Goal: Task Accomplishment & Management: Use online tool/utility

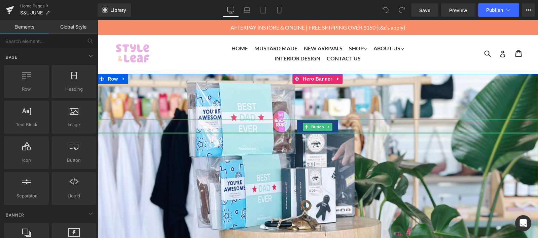
click at [331, 133] on div at bounding box center [317, 134] width 441 height 2
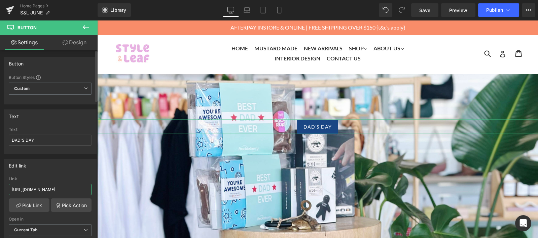
click at [59, 186] on input "[URL][DOMAIN_NAME]" at bounding box center [50, 189] width 83 height 11
drag, startPoint x: 75, startPoint y: 190, endPoint x: -1, endPoint y: 190, distance: 75.7
click at [0, 190] on html "You are previewing how the will restyle your page. You can not edit Elements in…" at bounding box center [269, 119] width 538 height 238
type input "llections/fathers-day-1"
drag, startPoint x: 65, startPoint y: 187, endPoint x: -1, endPoint y: 186, distance: 65.2
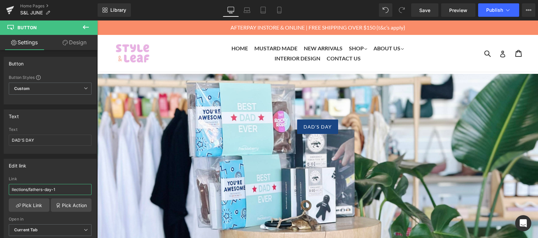
click at [0, 186] on html "You are previewing how the will restyle your page. You can not edit Elements in…" at bounding box center [269, 119] width 538 height 238
click at [32, 187] on input "text" at bounding box center [50, 189] width 83 height 11
paste input "[URL][DOMAIN_NAME]"
type input "[URL][DOMAIN_NAME]"
click at [64, 205] on link "Pick Action" at bounding box center [71, 205] width 41 height 13
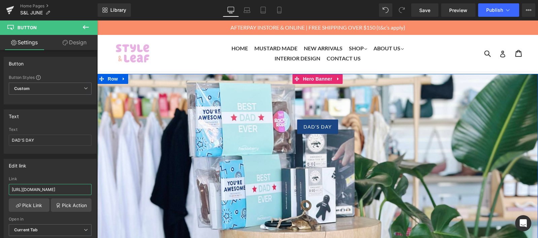
drag, startPoint x: 151, startPoint y: 211, endPoint x: 120, endPoint y: 188, distance: 38.9
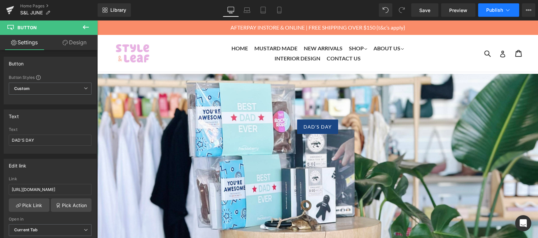
click at [493, 15] on button "Publish" at bounding box center [498, 9] width 41 height 13
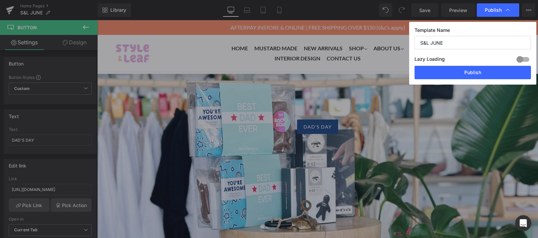
scroll to position [0, 0]
click at [476, 69] on button "Publish" at bounding box center [472, 72] width 116 height 13
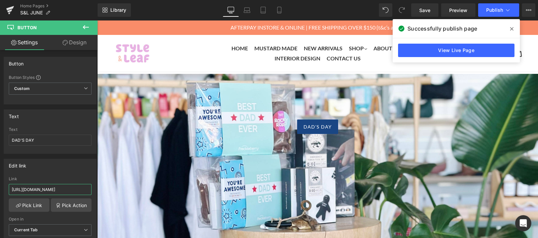
scroll to position [0, 31]
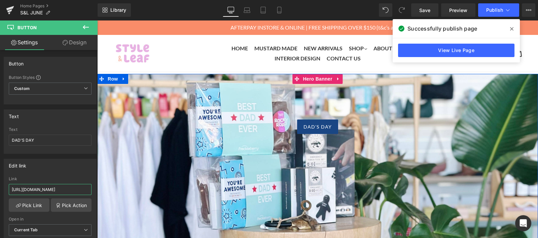
drag, startPoint x: 139, startPoint y: 206, endPoint x: 119, endPoint y: 187, distance: 27.6
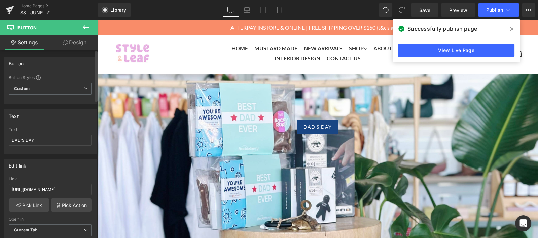
scroll to position [0, 0]
click at [20, 211] on div "[URL][DOMAIN_NAME] Link [URL][DOMAIN_NAME] Pick Link Pick Action Current Tab Ne…" at bounding box center [50, 211] width 92 height 69
click at [25, 205] on link "Pick Link" at bounding box center [29, 205] width 41 height 13
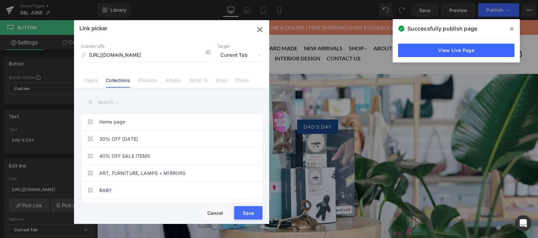
click at [111, 105] on input "text" at bounding box center [172, 102] width 182 height 15
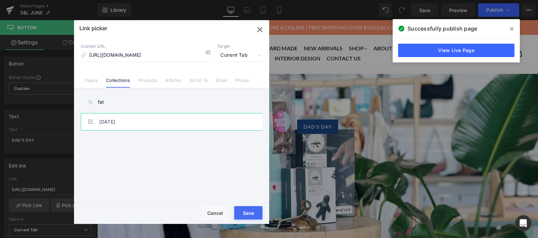
type input "fat"
click at [113, 124] on link "[DATE]" at bounding box center [173, 122] width 148 height 17
type input "/collections/fathers-day-1"
click at [252, 212] on div "Rendering Content" at bounding box center [268, 211] width 41 height 7
click at [243, 213] on button "Save" at bounding box center [248, 212] width 28 height 13
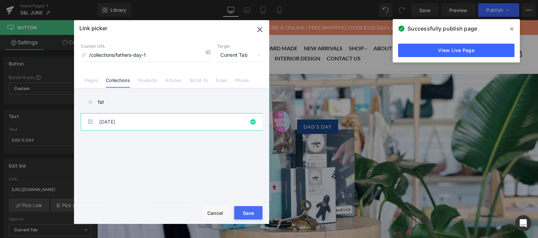
type input "/collections/fathers-day-1"
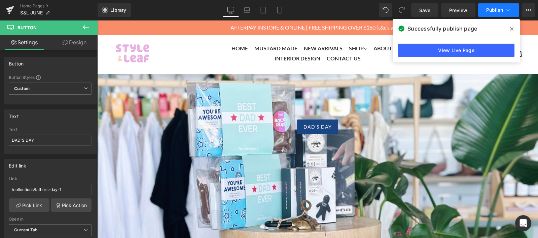
click at [497, 7] on span "Publish" at bounding box center [494, 9] width 17 height 5
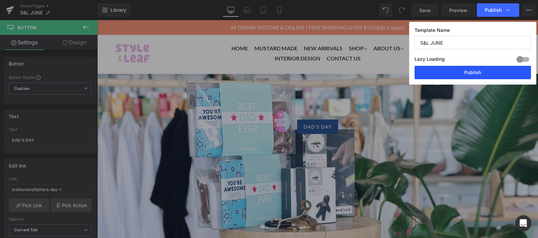
click at [450, 72] on button "Publish" at bounding box center [472, 72] width 116 height 13
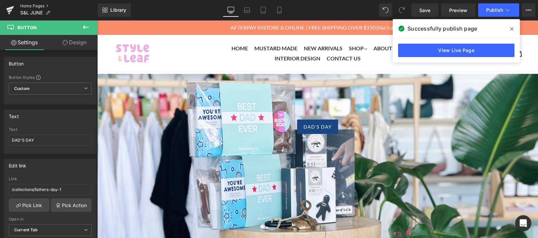
click at [32, 7] on link "Home Pages" at bounding box center [58, 5] width 77 height 5
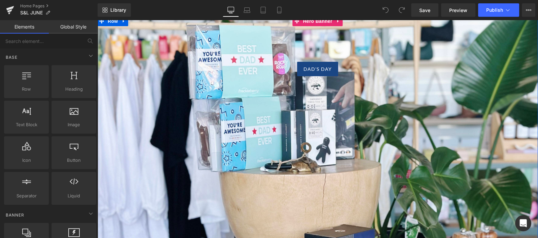
scroll to position [63, 0]
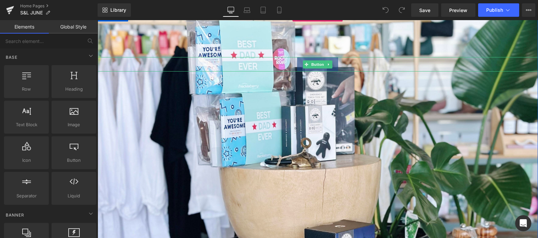
click at [331, 67] on link "DAD'S DAY" at bounding box center [317, 64] width 41 height 14
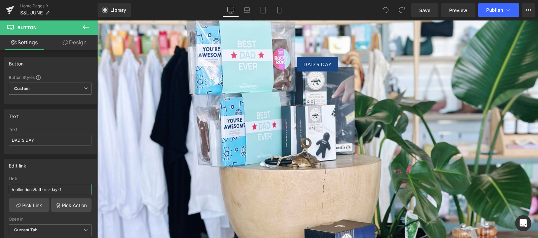
drag, startPoint x: 66, startPoint y: 187, endPoint x: -1, endPoint y: 180, distance: 66.6
click at [0, 180] on html "You are previewing how the will restyle your page. You can not edit Elements in…" at bounding box center [269, 119] width 538 height 238
click at [500, 7] on button "Publish" at bounding box center [498, 9] width 41 height 13
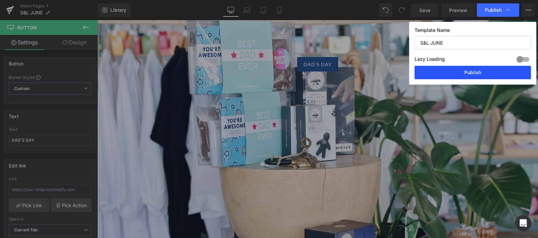
click at [468, 75] on button "Publish" at bounding box center [472, 72] width 116 height 13
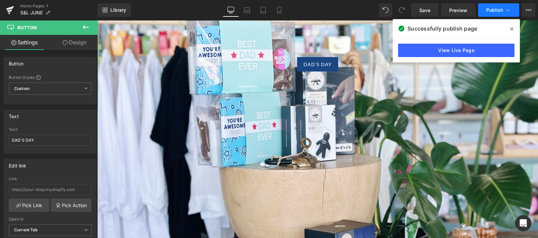
click at [498, 10] on span "Publish" at bounding box center [494, 9] width 17 height 5
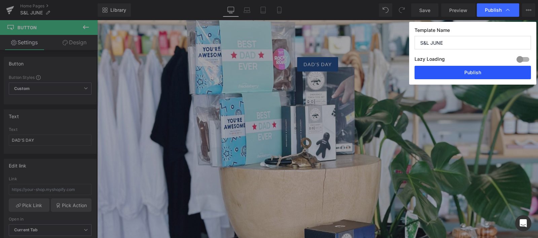
click at [476, 71] on button "Publish" at bounding box center [472, 72] width 116 height 13
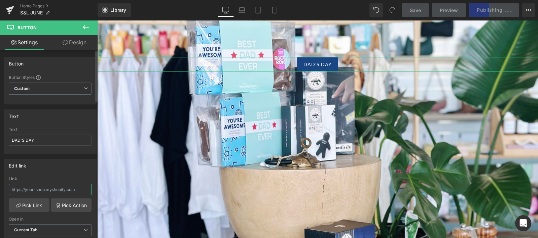
click at [70, 191] on input "text" at bounding box center [50, 189] width 83 height 11
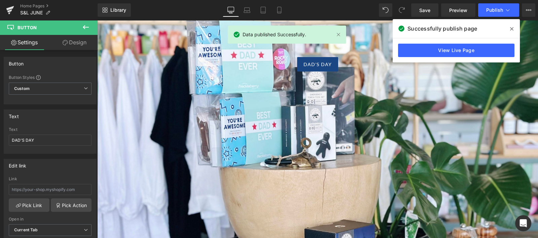
click at [512, 30] on icon at bounding box center [511, 28] width 3 height 5
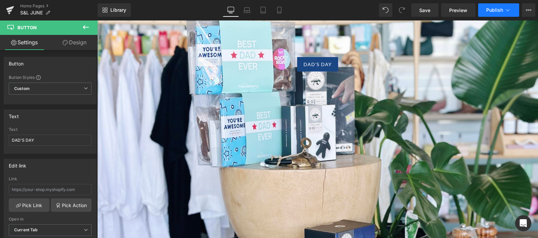
click at [493, 15] on button "Publish" at bounding box center [498, 9] width 41 height 13
click at [493, 16] on button "Publish" at bounding box center [498, 9] width 41 height 13
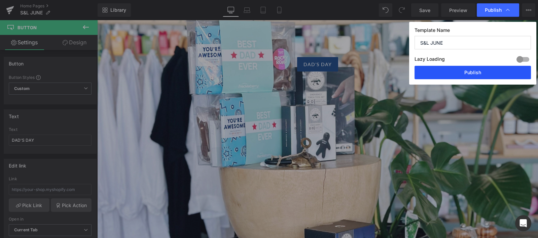
click at [484, 70] on button "Publish" at bounding box center [472, 72] width 116 height 13
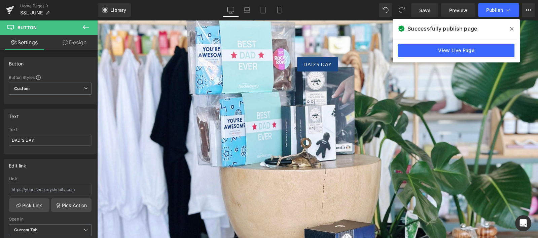
click at [85, 26] on icon at bounding box center [86, 27] width 8 height 8
